Goal: Navigation & Orientation: Find specific page/section

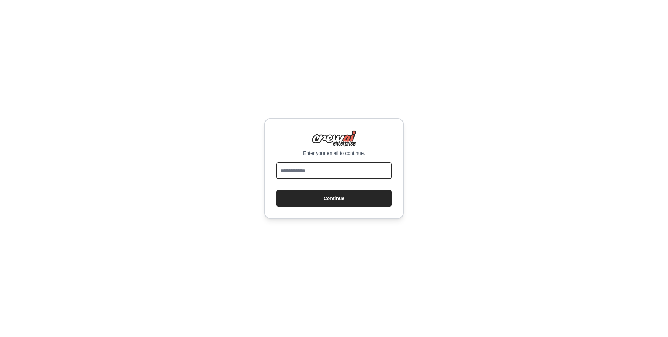
click at [333, 170] on input "email" at bounding box center [334, 170] width 116 height 17
type input "**********"
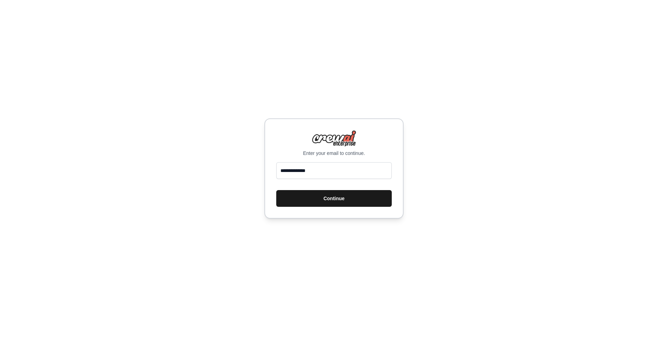
click at [338, 197] on button "Continue" at bounding box center [334, 198] width 116 height 17
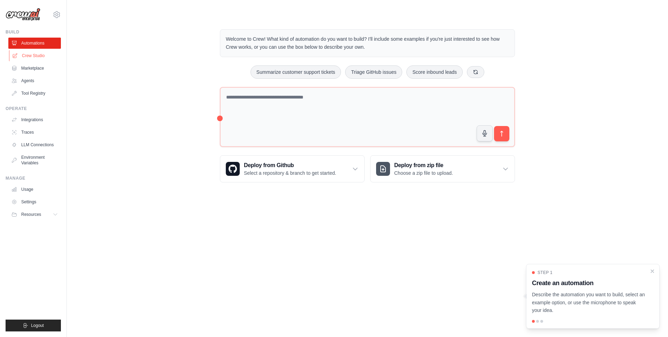
click at [36, 54] on link "Crew Studio" at bounding box center [35, 55] width 53 height 11
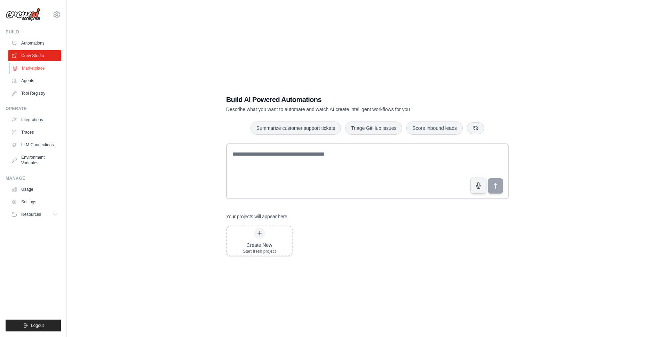
click at [36, 67] on link "Marketplace" at bounding box center [35, 68] width 53 height 11
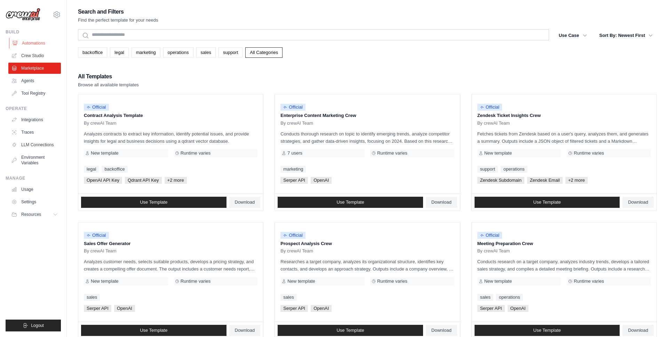
click at [31, 40] on link "Automations" at bounding box center [35, 43] width 53 height 11
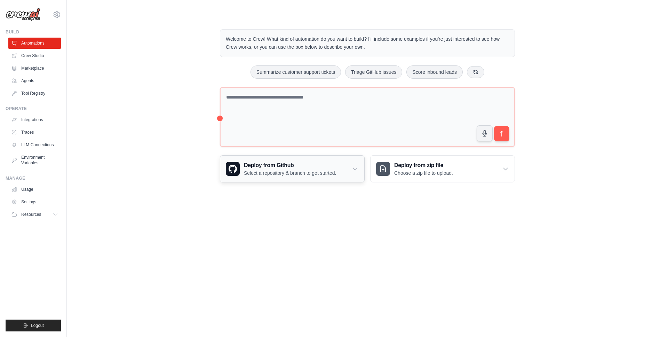
click at [252, 166] on h3 "Deploy from Github" at bounding box center [290, 165] width 92 height 8
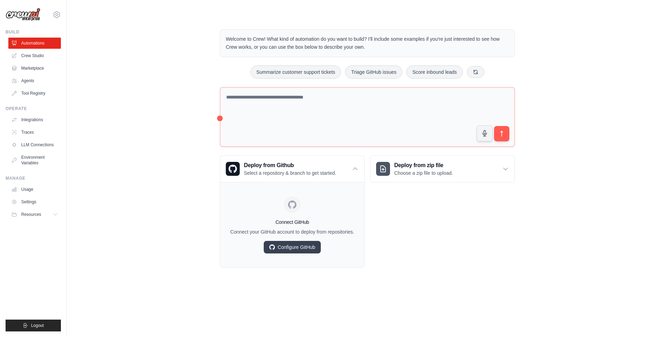
click at [170, 164] on div "Welcome to Crew! What kind of automation do you want to build? I'll include som…" at bounding box center [367, 148] width 579 height 261
click at [32, 71] on link "Marketplace" at bounding box center [35, 68] width 53 height 11
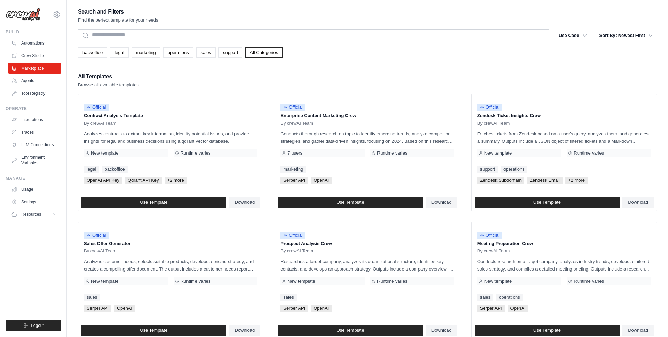
scroll to position [2, 0]
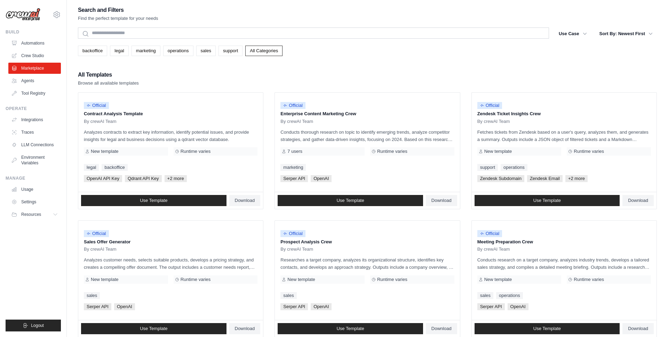
click at [38, 196] on link "Settings" at bounding box center [34, 201] width 53 height 11
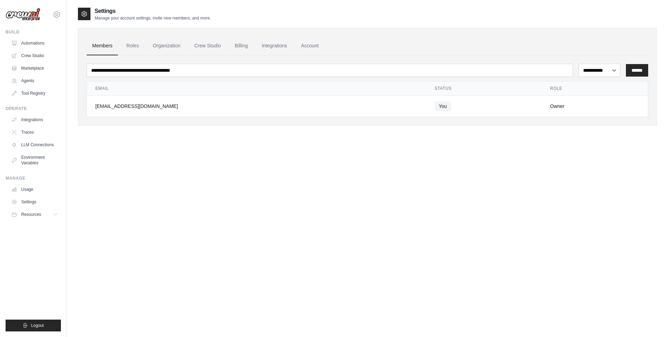
click at [35, 199] on link "Settings" at bounding box center [34, 201] width 53 height 11
click at [32, 45] on link "Automations" at bounding box center [35, 43] width 53 height 11
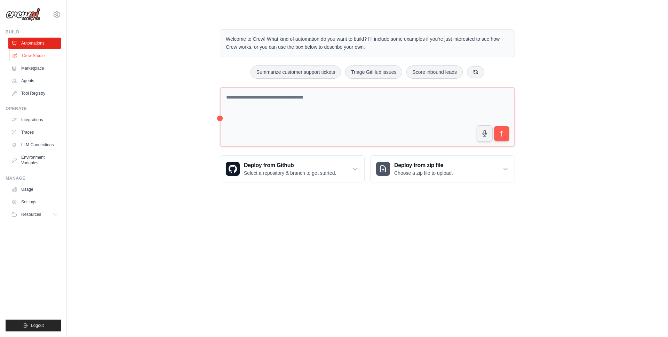
click at [32, 58] on link "Crew Studio" at bounding box center [35, 55] width 53 height 11
